Goal: Participate in discussion: Engage in conversation with other users on a specific topic

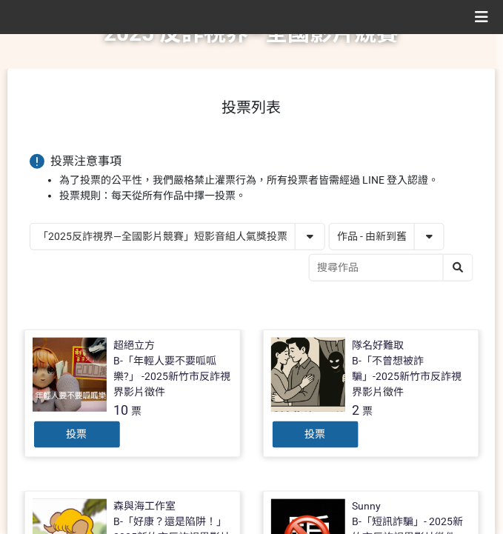
scroll to position [27, 0]
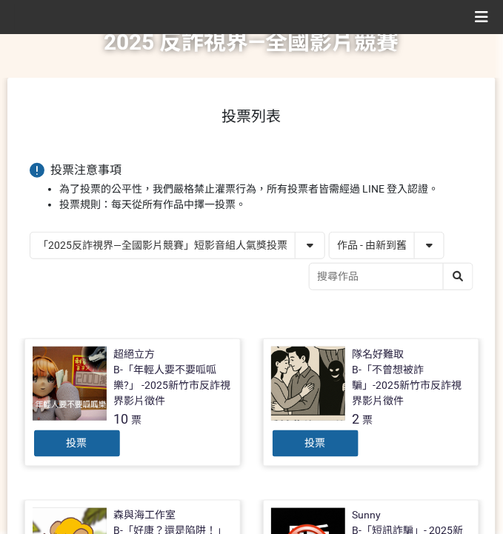
click at [373, 247] on select "作品 - 由新到舊 作品 - 由舊到新 票數 - 由多到少 票數 - 由少到多" at bounding box center [387, 246] width 114 height 26
click at [330, 233] on select "作品 - 由新到舊 作品 - 由舊到新 票數 - 由多到少 票數 - 由少到多" at bounding box center [387, 246] width 114 height 26
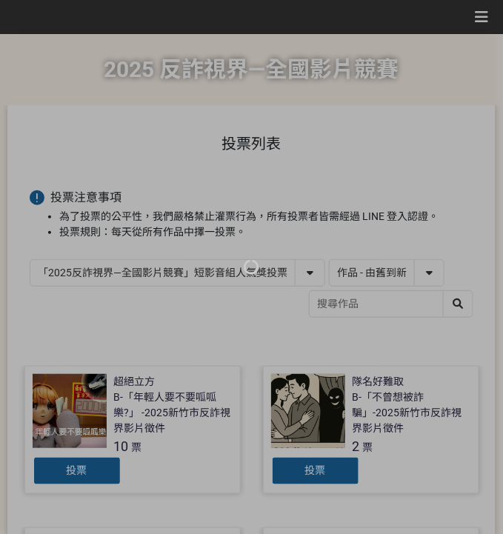
click at [380, 298] on div at bounding box center [251, 267] width 503 height 534
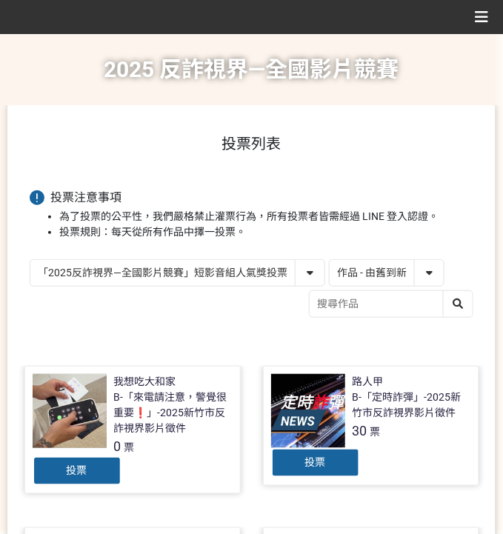
click at [374, 271] on select "作品 - 由新到舊 作品 - 由舊到新 票數 - 由多到少 票數 - 由少到多" at bounding box center [387, 273] width 114 height 26
select select "vote"
click at [330, 260] on select "作品 - 由新到舊 作品 - 由舊到新 票數 - 由多到少 票數 - 由少到多" at bounding box center [387, 273] width 114 height 26
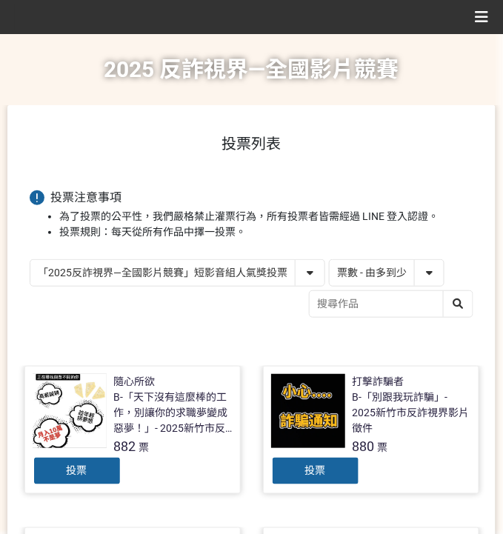
click at [345, 476] on div "投票" at bounding box center [315, 472] width 89 height 30
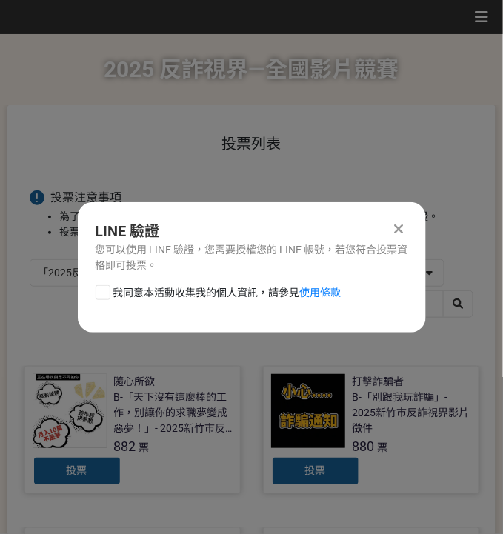
click at [170, 282] on div "LINE 驗證 您可以使用 LINE 驗證，您需要授權您的 LINE 帳號，若您符合投票資格即可投票。 我同意本活動收集我的個人資訊，請參見 使用條款" at bounding box center [252, 267] width 348 height 130
click at [166, 287] on span "我同意本活動收集我的個人資訊，請參見 使用條款" at bounding box center [227, 293] width 228 height 16
click at [106, 288] on input "我同意本活動收集我的個人資訊，請參見 使用條款" at bounding box center [101, 293] width 10 height 10
checkbox input "false"
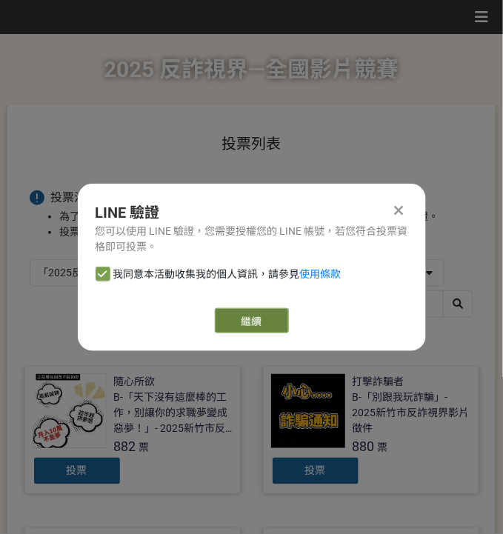
click at [245, 326] on link "繼續" at bounding box center [252, 320] width 74 height 25
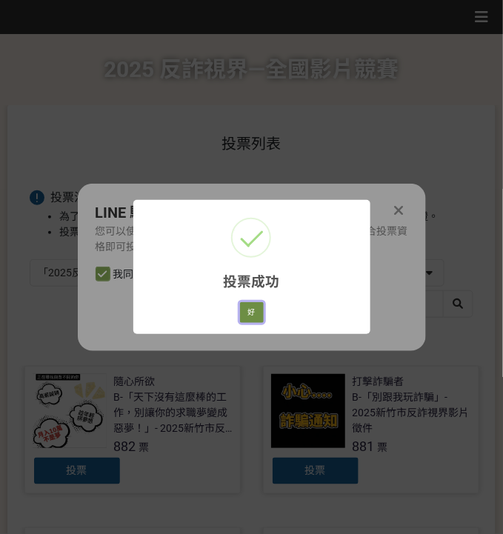
click at [252, 310] on button "好" at bounding box center [252, 312] width 24 height 21
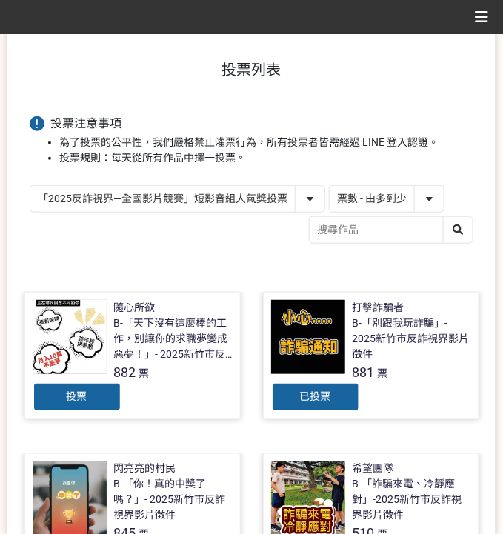
scroll to position [99, 0]
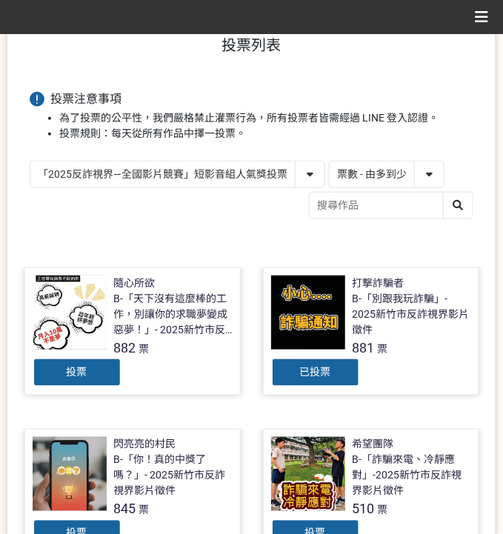
click at [294, 373] on div "已投票" at bounding box center [315, 373] width 89 height 30
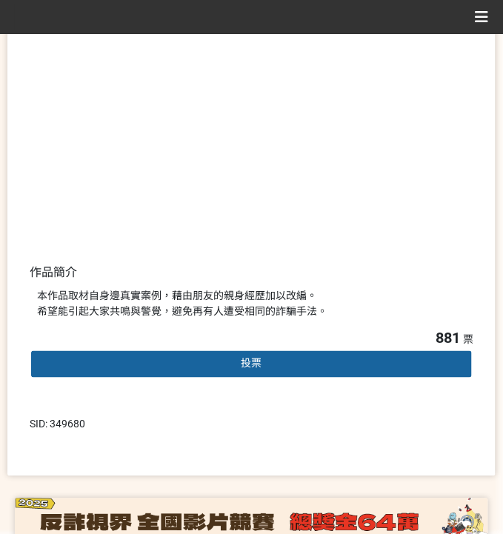
scroll to position [197, 0]
click at [111, 365] on div "投票" at bounding box center [252, 365] width 444 height 30
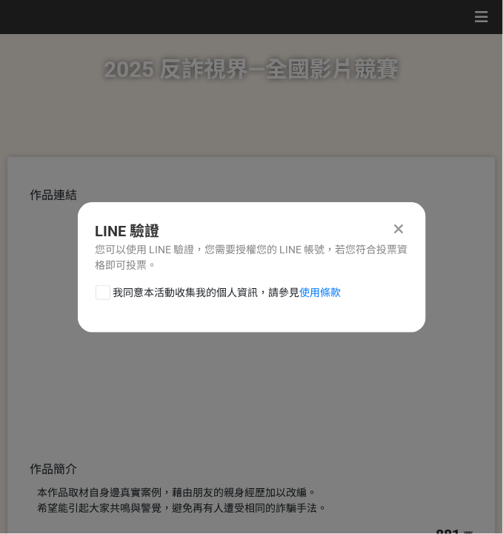
scroll to position [0, 0]
click at [239, 291] on span "我同意本活動收集我的個人資訊，請參見 使用條款" at bounding box center [227, 293] width 228 height 16
click at [106, 291] on input "我同意本活動收集我的個人資訊，請參見 使用條款" at bounding box center [101, 293] width 10 height 10
checkbox input "false"
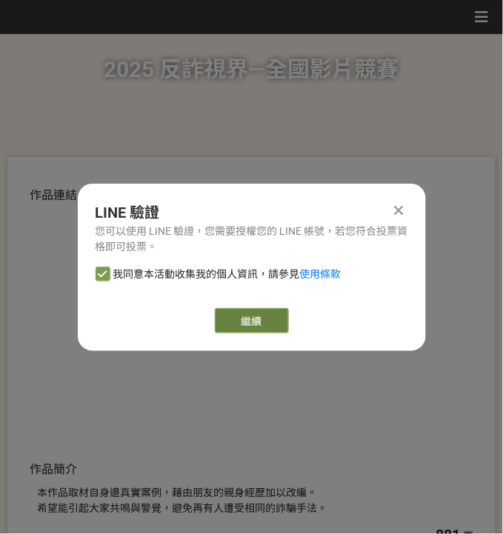
click at [249, 310] on button "繼續" at bounding box center [252, 320] width 74 height 25
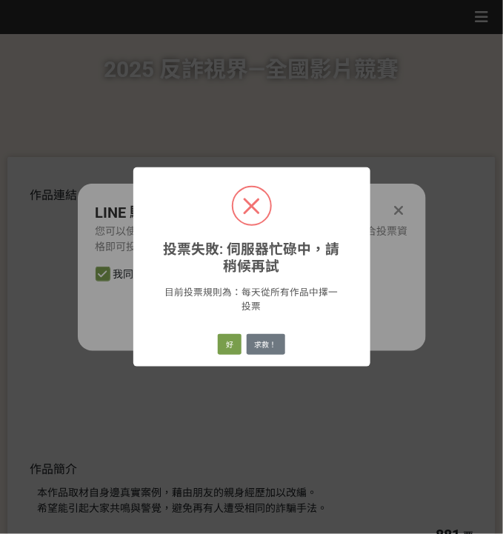
click at [110, 305] on div "投票失敗: 伺服器忙碌中，請稍候再試 × 目前投票規則為：每天從所有作品中擇一投票 好 求救！" at bounding box center [251, 267] width 503 height 534
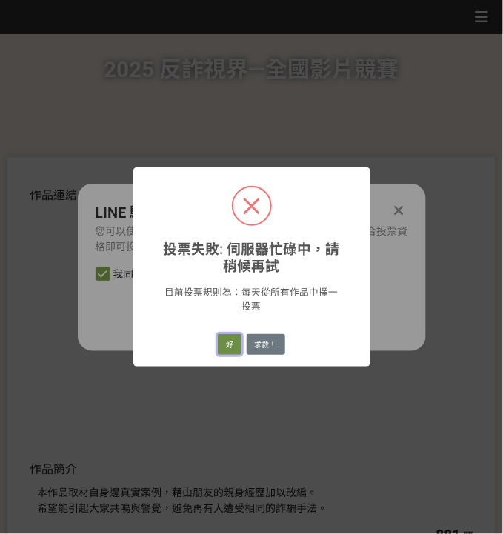
click at [238, 339] on button "好" at bounding box center [230, 344] width 24 height 21
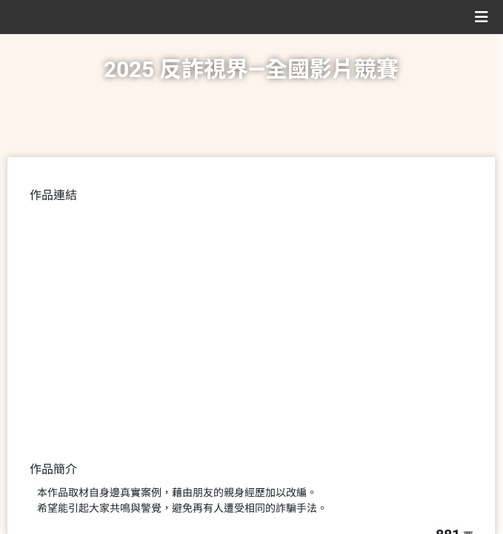
select select "vote"
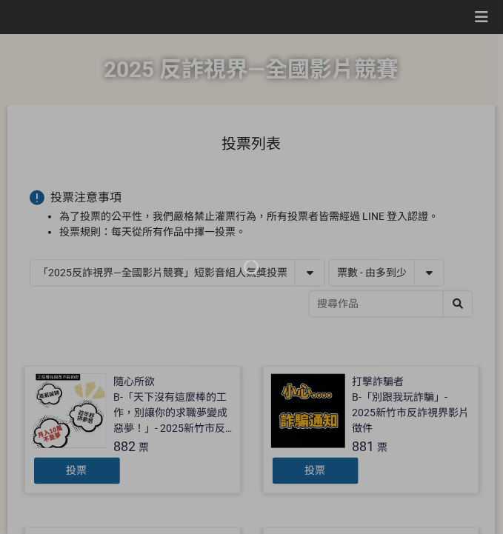
scroll to position [99, 0]
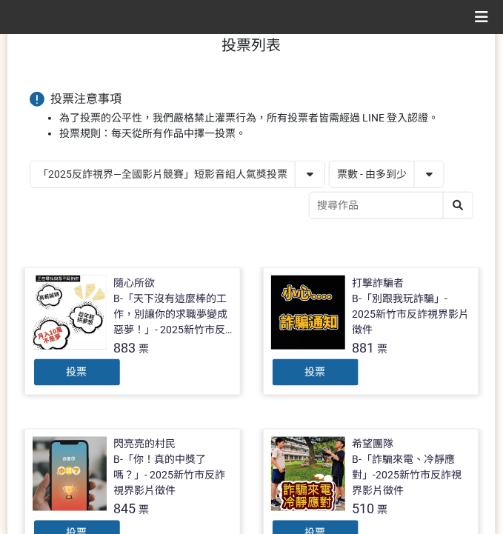
click at [214, 174] on select "「2025反詐視界—全國影片競賽」短影音組人氣獎投票 「2025反詐視界—全國影片競賽」短片組人氣獎投票" at bounding box center [177, 175] width 294 height 26
select select "13146"
click at [30, 162] on select "「2025反詐視界—全國影片競賽」短影音組人氣獎投票 「2025反詐視界—全國影片競賽」短片組人氣獎投票" at bounding box center [177, 175] width 294 height 26
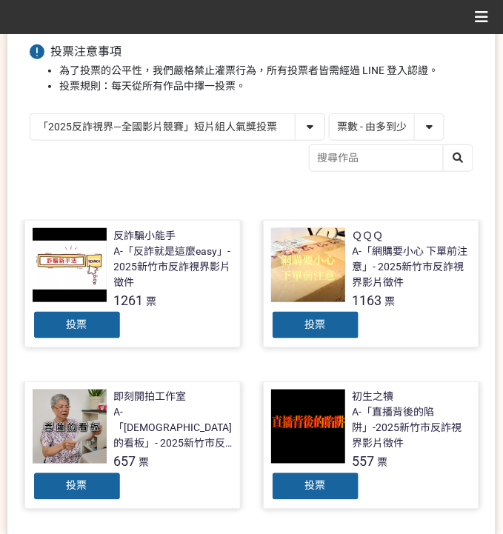
scroll to position [148, 0]
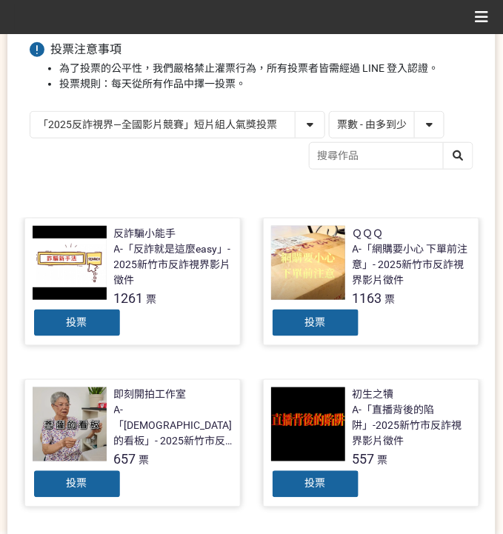
click at [325, 314] on div "投票" at bounding box center [315, 323] width 89 height 30
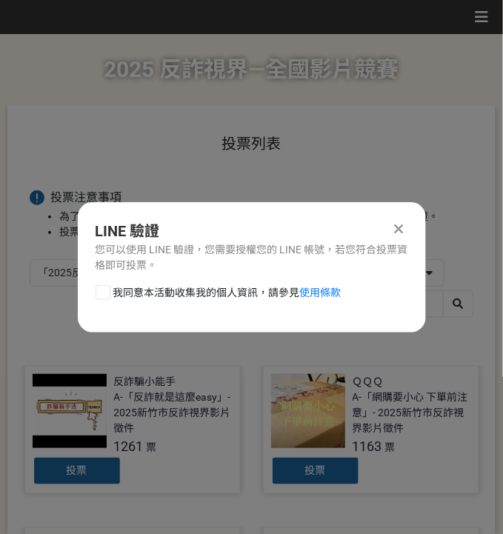
scroll to position [0, 0]
click at [188, 293] on span "我同意本活動收集我的個人資訊，請參見 使用條款" at bounding box center [227, 293] width 228 height 16
click at [106, 293] on input "我同意本活動收集我的個人資訊，請參見 使用條款" at bounding box center [101, 293] width 10 height 10
checkbox input "false"
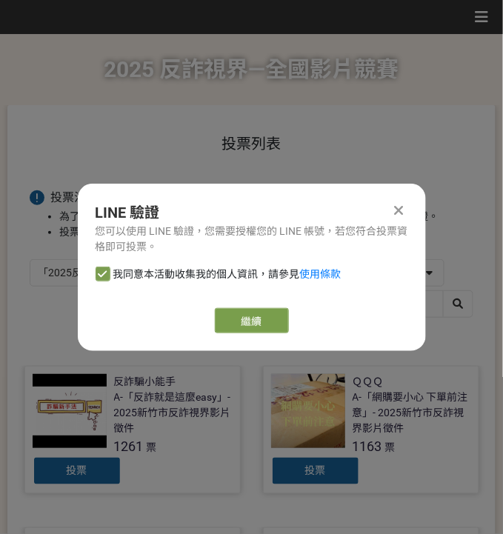
click at [231, 320] on link "繼續" at bounding box center [252, 320] width 74 height 25
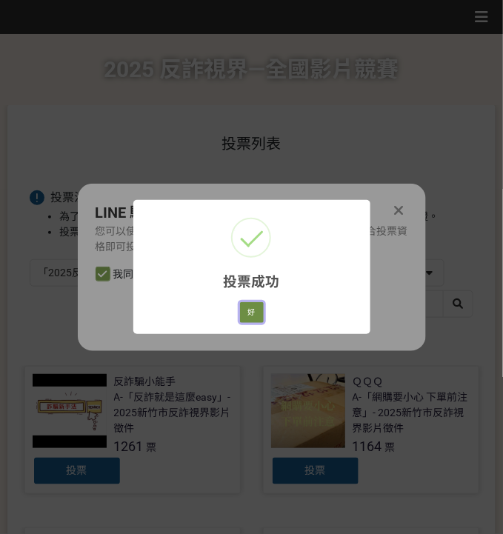
click at [260, 311] on button "好" at bounding box center [252, 312] width 24 height 21
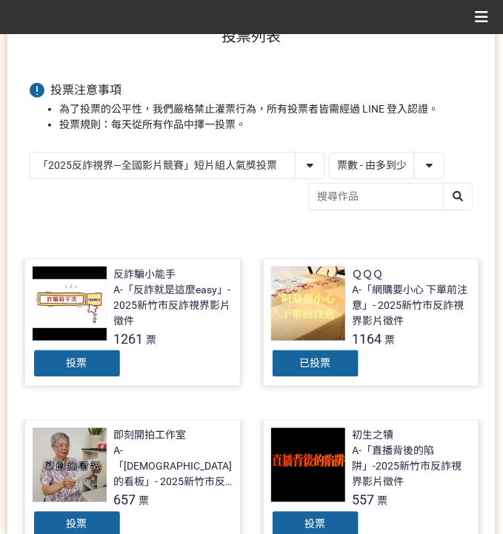
scroll to position [134, 0]
